Goal: Task Accomplishment & Management: Use online tool/utility

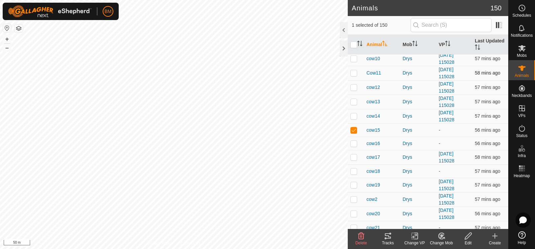
scroll to position [98, 0]
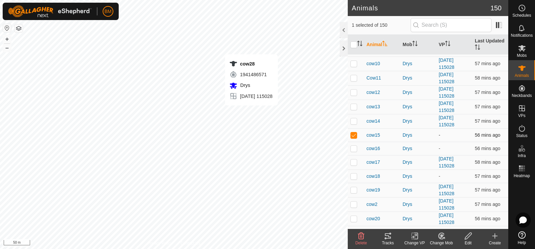
checkbox input "false"
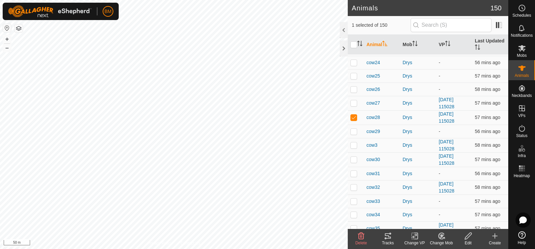
scroll to position [309, 0]
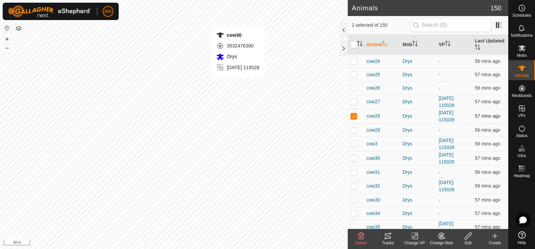
checkbox input "false"
checkbox input "true"
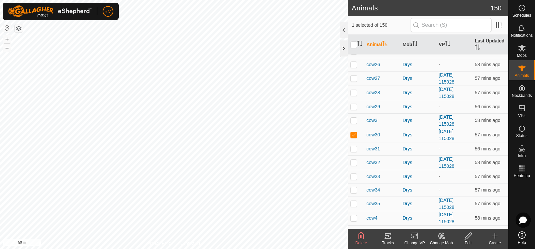
click at [343, 48] on div at bounding box center [344, 48] width 8 height 16
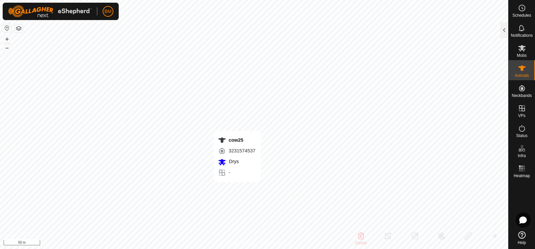
checkbox input "true"
checkbox input "false"
click at [523, 71] on icon at bounding box center [522, 68] width 8 height 8
click at [522, 70] on icon at bounding box center [521, 68] width 7 height 5
click at [505, 34] on div at bounding box center [504, 30] width 8 height 16
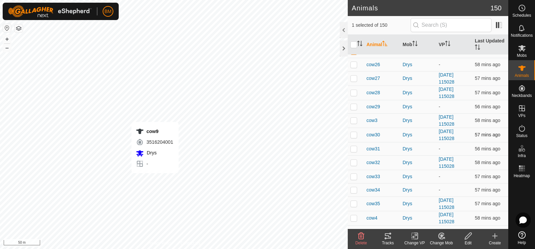
checkbox input "false"
checkbox input "true"
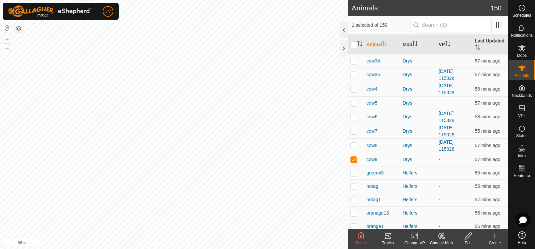
scroll to position [492, 0]
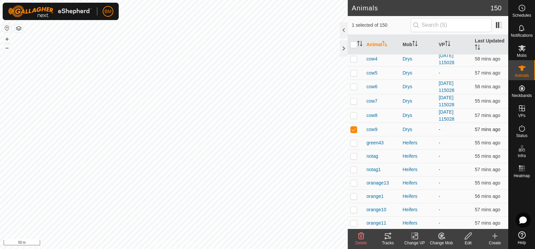
click at [441, 125] on td "-" at bounding box center [454, 129] width 36 height 13
click at [410, 126] on div "Drys" at bounding box center [418, 129] width 31 height 7
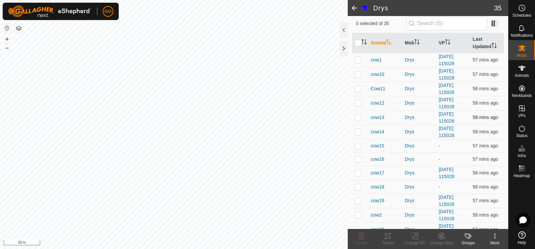
scroll to position [63, 0]
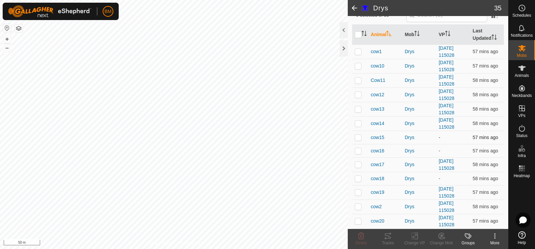
click at [439, 135] on app-display-virtual-paddock-transition "-" at bounding box center [440, 137] width 2 height 5
click at [440, 146] on td "-" at bounding box center [453, 150] width 34 height 13
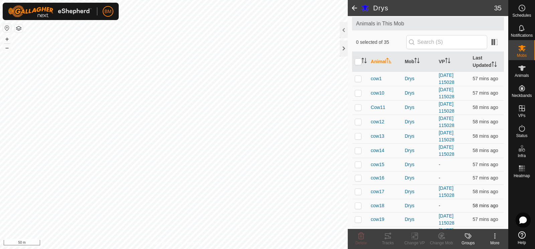
scroll to position [36, 0]
click at [440, 162] on app-display-virtual-paddock-transition "-" at bounding box center [440, 164] width 2 height 5
click at [450, 163] on td "-" at bounding box center [453, 164] width 34 height 13
click at [442, 162] on td "-" at bounding box center [453, 164] width 34 height 13
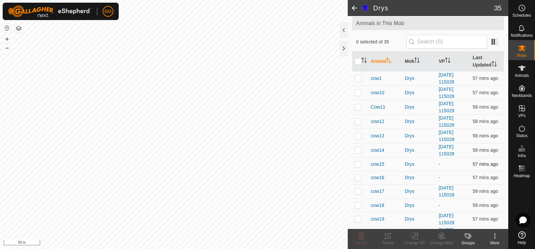
click at [442, 162] on td "-" at bounding box center [453, 164] width 34 height 13
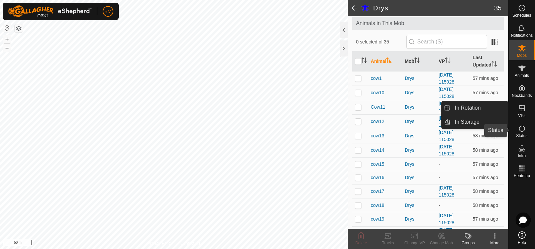
click at [525, 128] on icon at bounding box center [522, 128] width 8 height 8
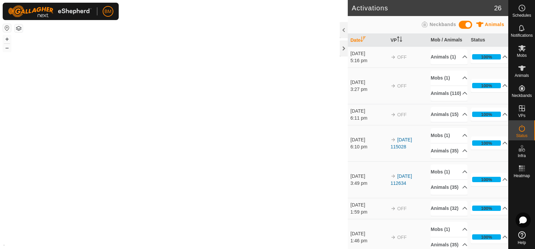
click at [478, 106] on span "In Rotation" at bounding box center [468, 108] width 26 height 8
click at [485, 89] on div "100%" at bounding box center [486, 86] width 11 height 6
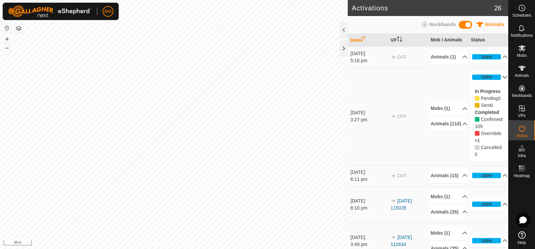
click at [501, 84] on p-accordion-header "100%" at bounding box center [489, 77] width 37 height 13
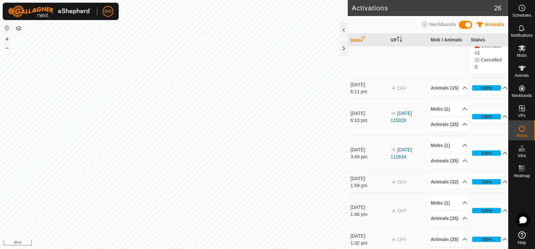
scroll to position [90, 0]
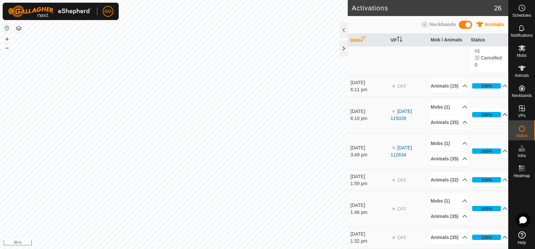
click at [503, 121] on p-accordion-header "100%" at bounding box center [489, 114] width 37 height 13
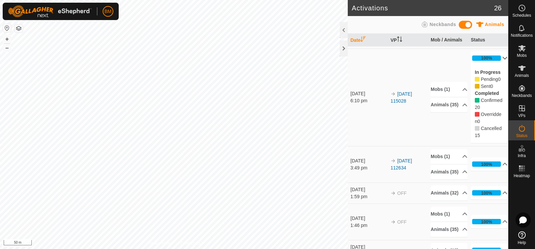
scroll to position [123, 0]
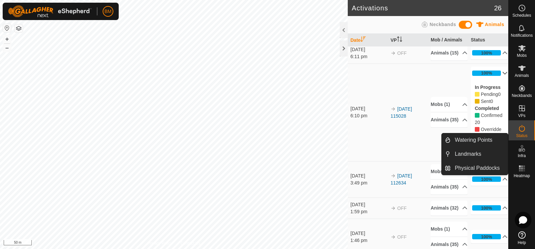
click at [523, 217] on icon at bounding box center [523, 220] width 8 height 8
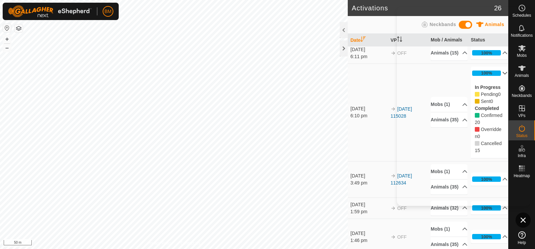
click at [371, 161] on td "[DATE] 6:10 pm" at bounding box center [368, 113] width 40 height 98
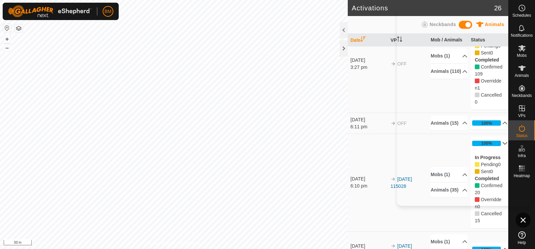
scroll to position [54, 0]
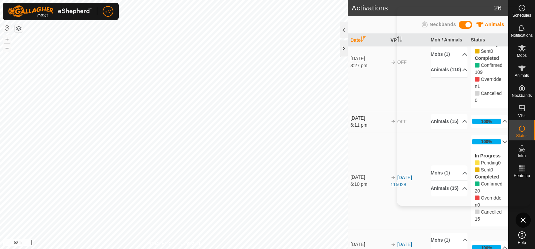
click at [342, 47] on div at bounding box center [344, 48] width 8 height 16
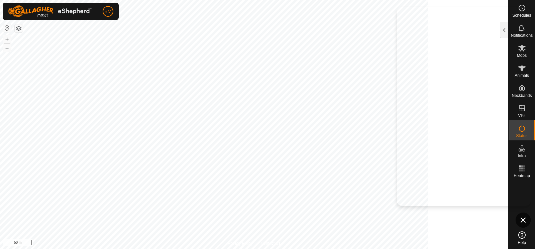
scroll to position [316, 0]
click at [526, 55] on span "Mobs" at bounding box center [522, 56] width 10 height 4
click at [507, 29] on div at bounding box center [504, 30] width 8 height 16
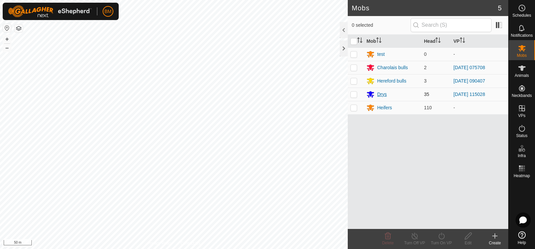
click at [386, 94] on div "Drys" at bounding box center [382, 94] width 10 height 7
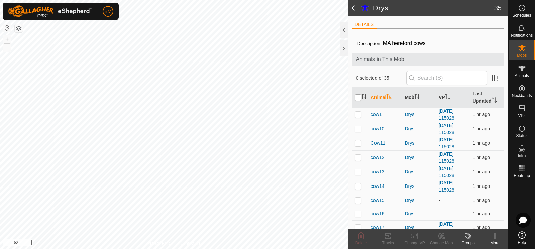
click at [360, 96] on input "checkbox" at bounding box center [358, 97] width 7 height 7
checkbox input "true"
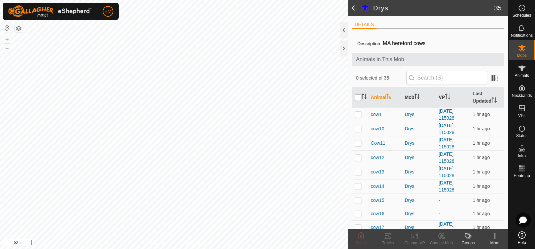
checkbox input "true"
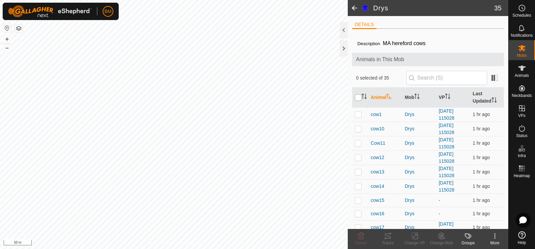
checkbox input "true"
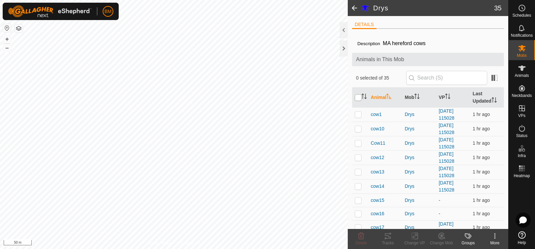
checkbox input "true"
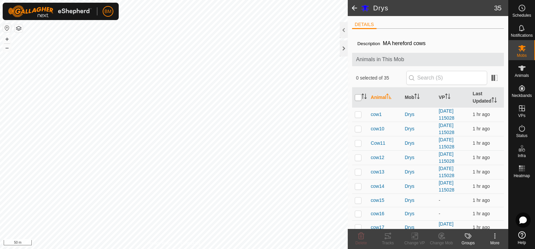
checkbox input "true"
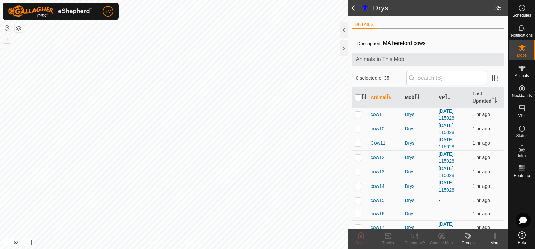
checkbox input "true"
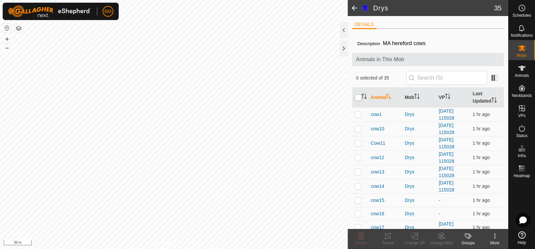
checkbox input "true"
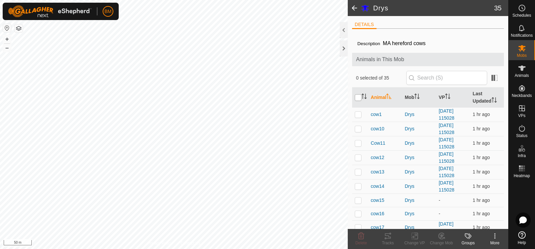
checkbox input "true"
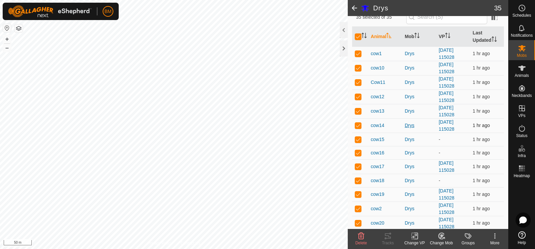
scroll to position [61, 0]
click at [357, 36] on input "checkbox" at bounding box center [358, 36] width 7 height 7
checkbox input "false"
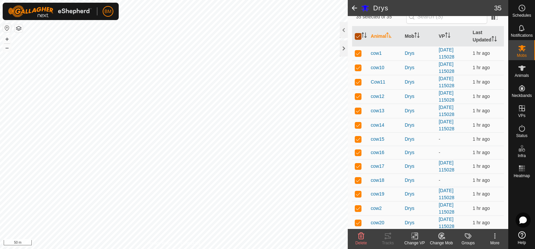
checkbox input "false"
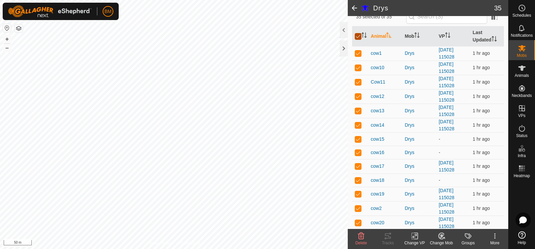
checkbox input "false"
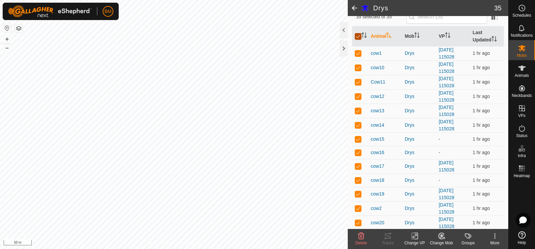
checkbox input "false"
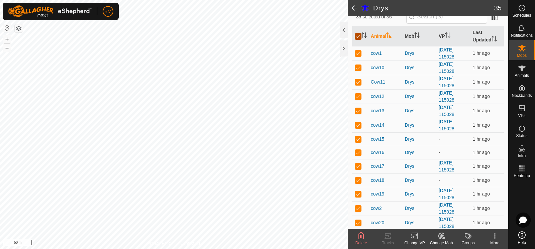
checkbox input "false"
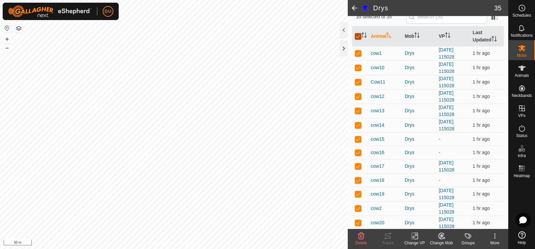
checkbox input "false"
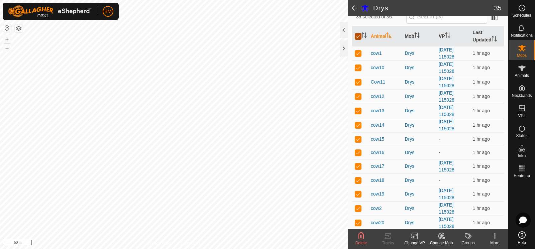
checkbox input "false"
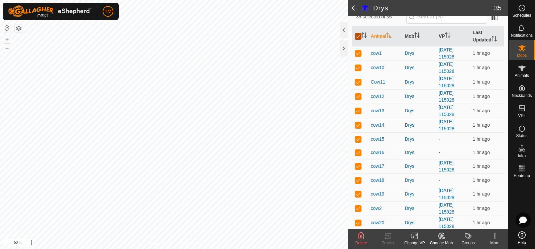
checkbox input "false"
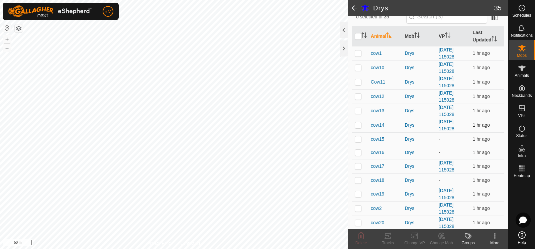
click at [357, 130] on td at bounding box center [360, 125] width 16 height 14
click at [357, 128] on td at bounding box center [360, 125] width 16 height 14
checkbox input "false"
click at [357, 140] on td at bounding box center [360, 138] width 16 height 13
checkbox input "true"
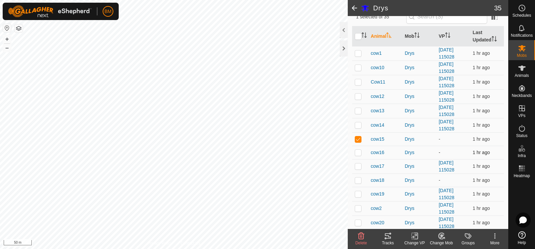
click at [357, 150] on p-checkbox at bounding box center [358, 152] width 7 height 5
checkbox input "true"
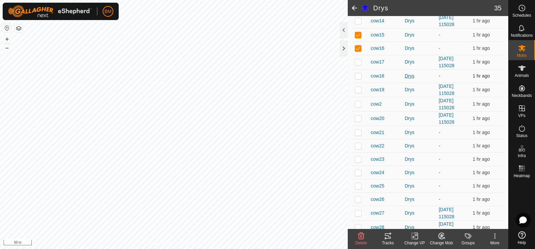
scroll to position [169, 0]
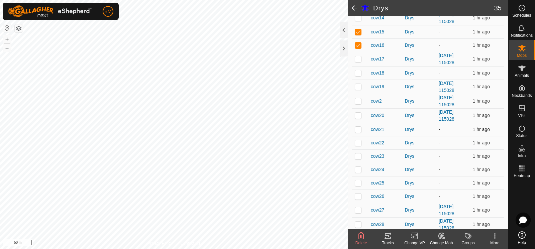
click at [358, 129] on p-checkbox at bounding box center [358, 129] width 7 height 5
checkbox input "true"
click at [357, 140] on p-checkbox at bounding box center [358, 142] width 7 height 5
checkbox input "true"
click at [360, 159] on td at bounding box center [360, 155] width 16 height 13
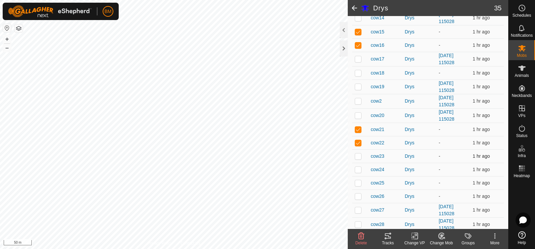
checkbox input "true"
click at [359, 170] on td at bounding box center [360, 169] width 16 height 13
checkbox input "true"
click at [358, 181] on p-checkbox at bounding box center [358, 182] width 7 height 5
checkbox input "true"
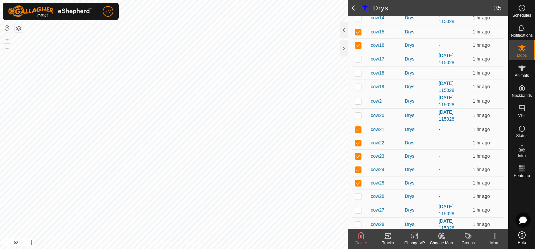
click at [358, 195] on p-checkbox at bounding box center [358, 196] width 7 height 5
checkbox input "true"
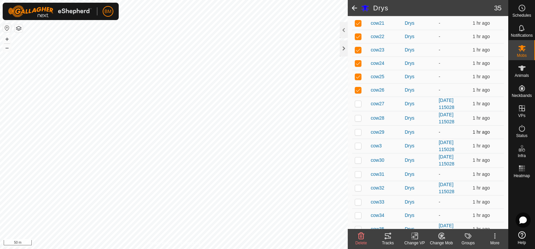
click at [357, 131] on p-checkbox at bounding box center [358, 131] width 7 height 5
checkbox input "true"
click at [358, 173] on p-checkbox at bounding box center [358, 174] width 7 height 5
checkbox input "true"
click at [358, 199] on p-checkbox at bounding box center [358, 201] width 7 height 5
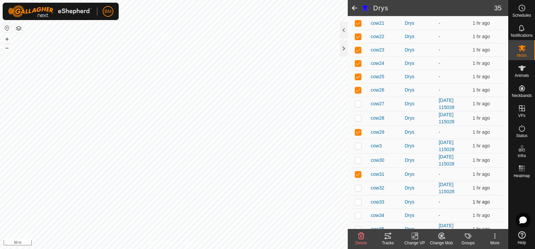
checkbox input "true"
click at [357, 214] on p-checkbox at bounding box center [358, 215] width 7 height 5
checkbox input "true"
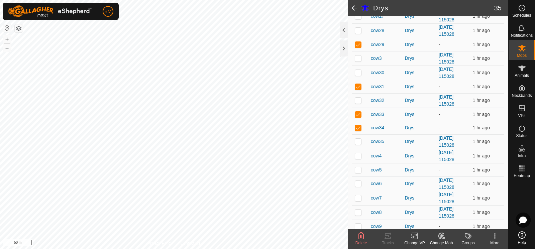
click at [357, 169] on p-checkbox at bounding box center [358, 169] width 7 height 5
checkbox input "true"
click at [354, 225] on td at bounding box center [360, 226] width 16 height 13
checkbox input "true"
click at [414, 238] on icon at bounding box center [415, 236] width 8 height 8
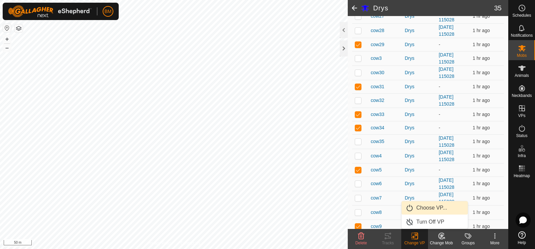
click at [423, 207] on link "Choose VP..." at bounding box center [435, 207] width 66 height 13
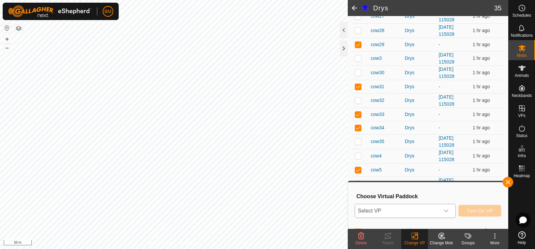
click at [415, 211] on span "Select VP" at bounding box center [397, 210] width 84 height 13
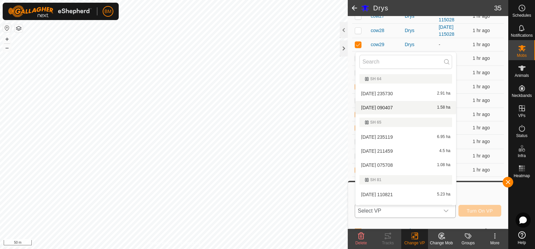
scroll to position [39, 0]
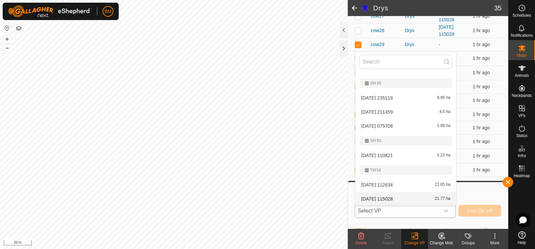
click at [397, 199] on li "[DATE] 115028 21.77 ha" at bounding box center [405, 198] width 101 height 13
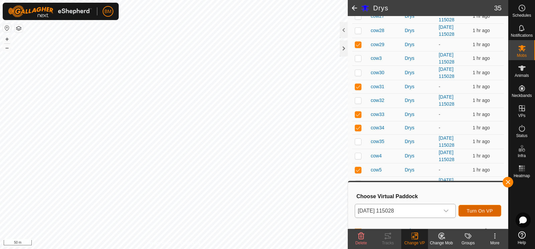
click at [469, 209] on span "Turn On VP" at bounding box center [480, 210] width 26 height 5
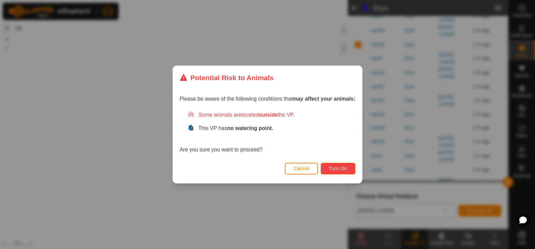
click at [341, 170] on span "Turn On" at bounding box center [338, 168] width 18 height 5
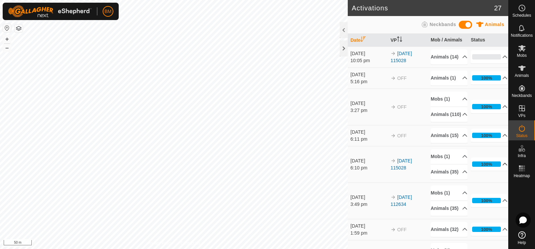
click at [500, 171] on p-accordion-header "100%" at bounding box center [489, 164] width 37 height 13
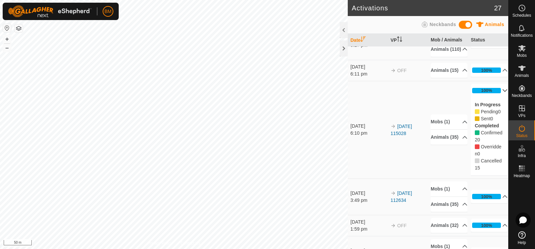
scroll to position [66, 0]
click at [500, 97] on p-accordion-header "100%" at bounding box center [489, 90] width 37 height 13
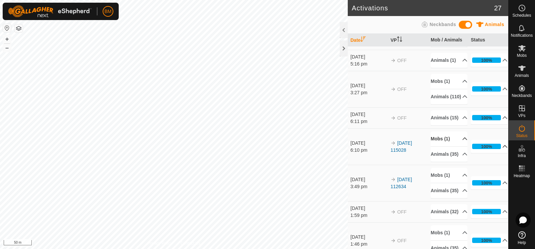
scroll to position [0, 0]
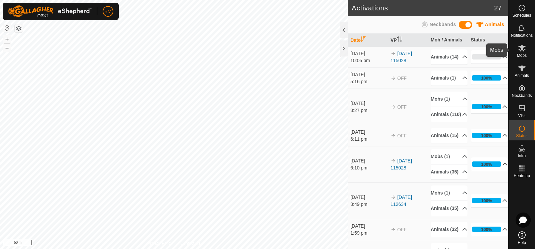
click at [524, 43] on es-mob-svg-icon at bounding box center [522, 48] width 12 height 11
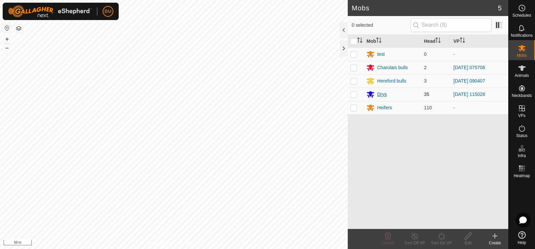
click at [380, 95] on div "Drys" at bounding box center [382, 94] width 10 height 7
